Goal: Task Accomplishment & Management: Complete application form

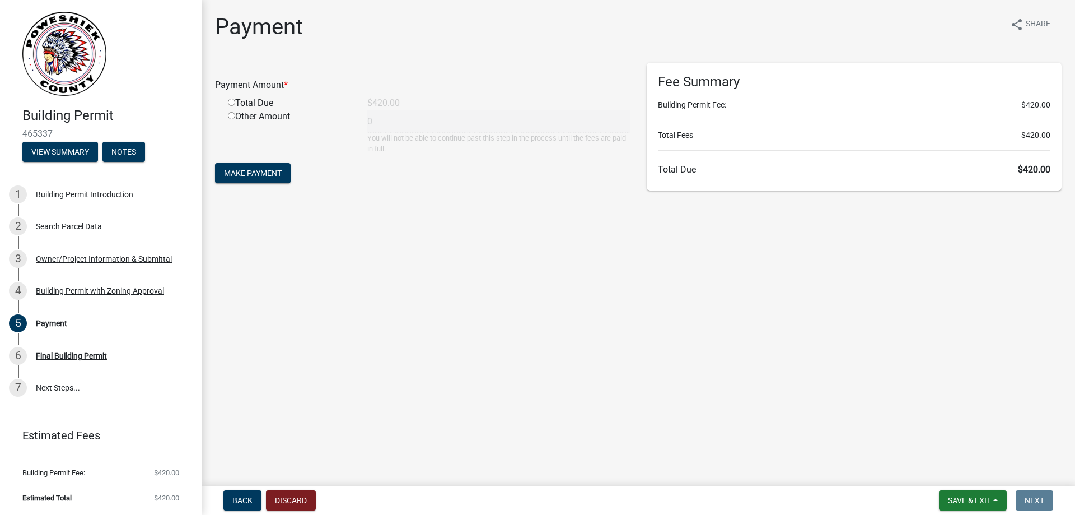
click at [231, 105] on input "radio" at bounding box center [231, 102] width 7 height 7
radio input "true"
type input "420"
click at [279, 408] on main "Payment share Share Payment Amount * Total Due $420.00 Other Amount 420 You wil…" at bounding box center [639, 240] width 874 height 481
drag, startPoint x: 266, startPoint y: 171, endPoint x: 300, endPoint y: 203, distance: 46.4
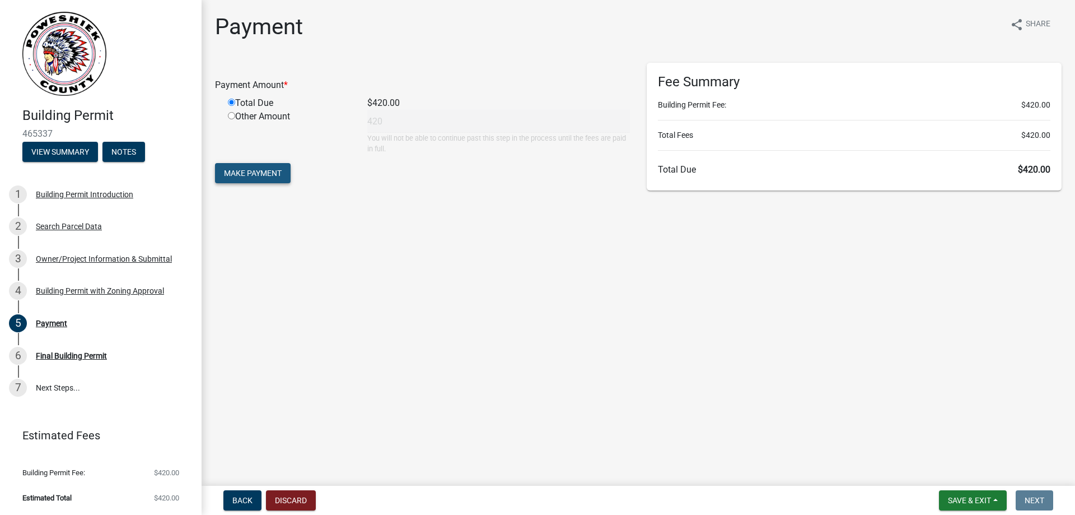
click at [266, 171] on span "Make Payment" at bounding box center [253, 173] width 58 height 9
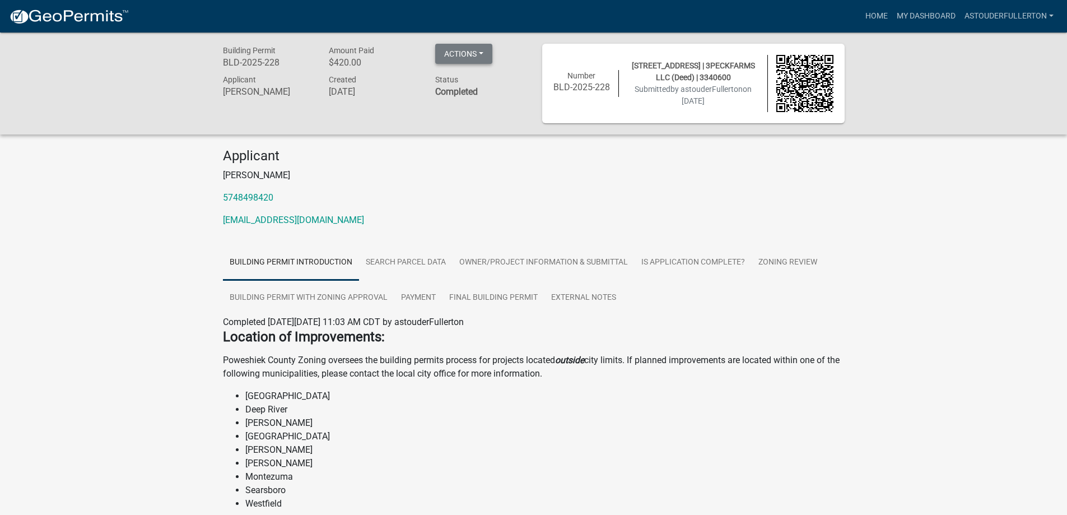
click at [476, 50] on button "Actions" at bounding box center [463, 54] width 57 height 20
click at [475, 111] on link "Printer Friendly" at bounding box center [480, 109] width 90 height 27
click at [500, 296] on link "Final Building Permit" at bounding box center [494, 298] width 102 height 36
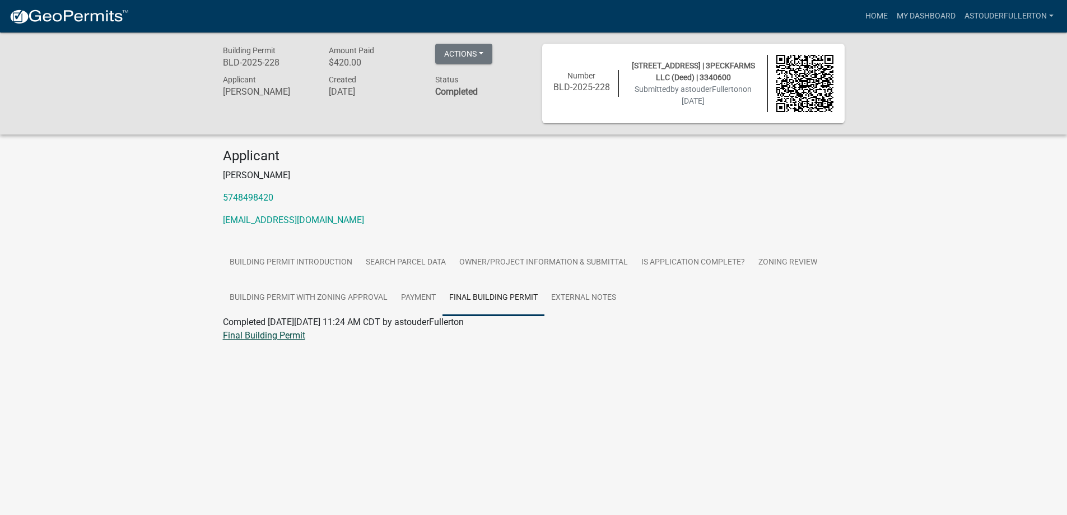
click at [268, 335] on link "Final Building Permit" at bounding box center [264, 335] width 82 height 11
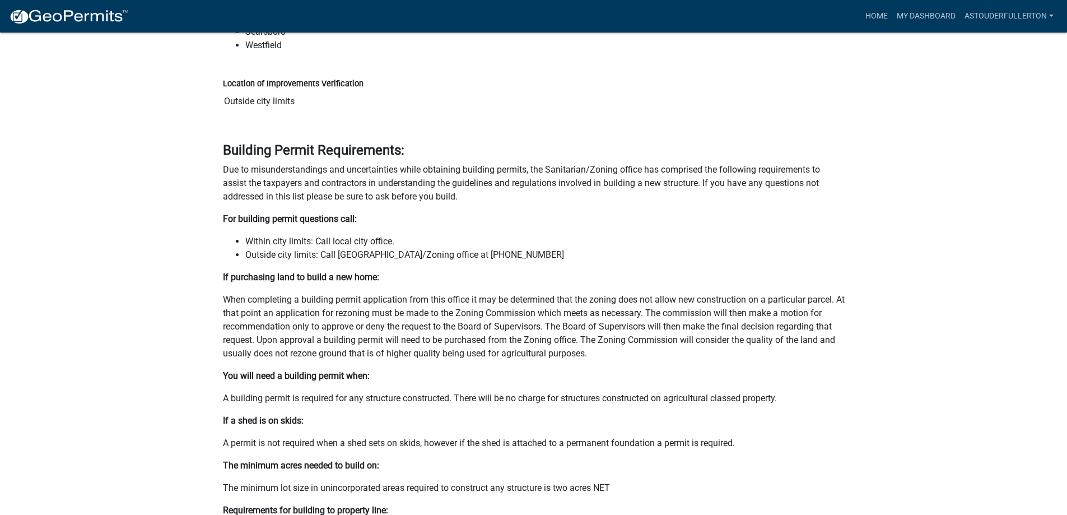
scroll to position [56, 0]
